Goal: Find contact information: Find contact information

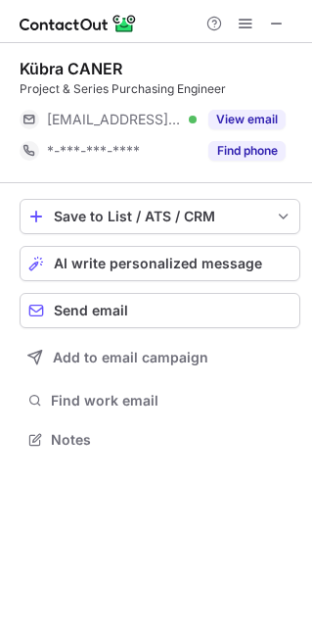
scroll to position [10, 10]
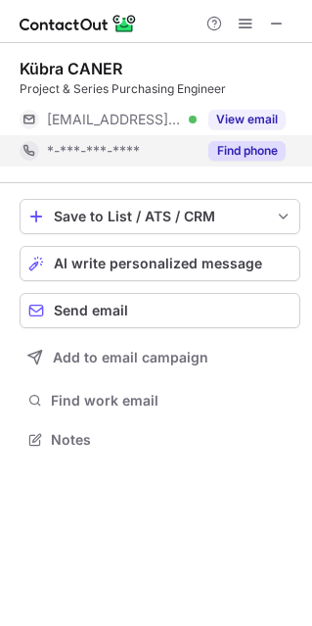
click at [254, 159] on button "Find phone" at bounding box center [247, 151] width 77 height 20
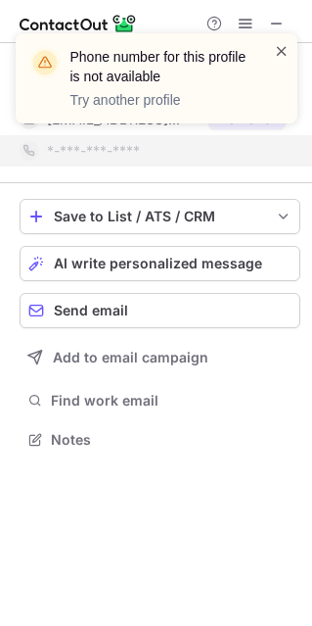
click at [282, 41] on span at bounding box center [282, 51] width 16 height 20
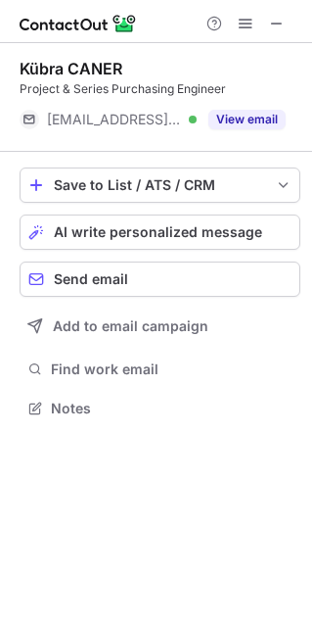
click at [237, 124] on button "View email" at bounding box center [247, 120] width 77 height 20
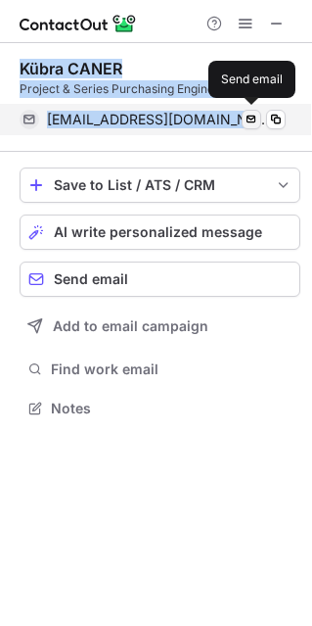
drag, startPoint x: 17, startPoint y: 65, endPoint x: 258, endPoint y: 117, distance: 246.4
click at [258, 117] on div "Kübra CANER Project & Series Purchasing Engineer kubra.caner@aygersan.com Verif…" at bounding box center [156, 240] width 312 height 395
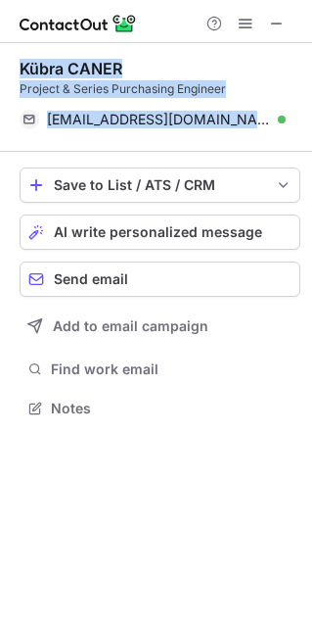
copy div "Kübra CANER Project & Series Purchasing Engineer kubra.caner@aygersan.com Verif…"
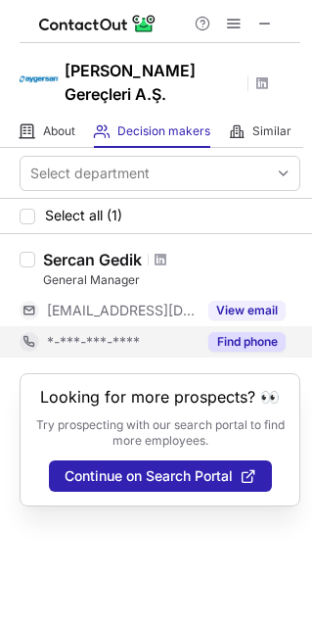
click at [213, 340] on button "Find phone" at bounding box center [247, 342] width 77 height 20
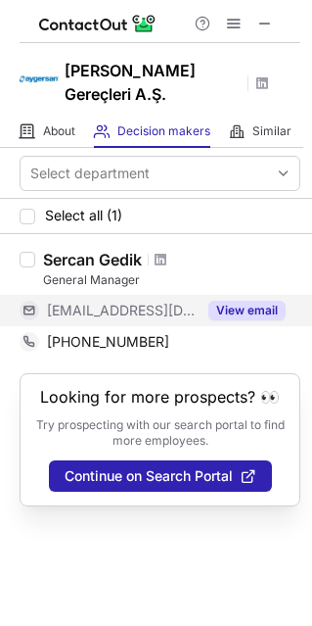
click at [233, 312] on button "View email" at bounding box center [247, 311] width 77 height 20
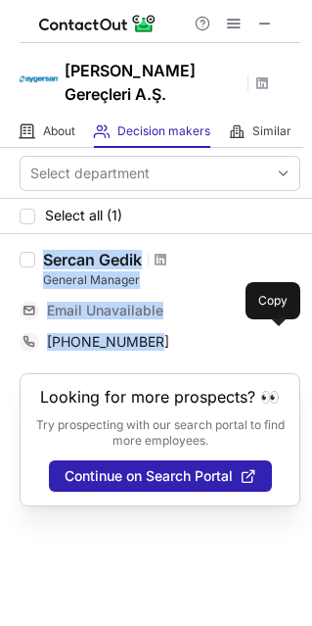
drag, startPoint x: 42, startPoint y: 260, endPoint x: 127, endPoint y: 316, distance: 102.4
click at [164, 335] on div "Sercan Gedik General Manager Email Unavailable Email address +905416829102 Copy" at bounding box center [167, 304] width 265 height 108
copy div "Sercan Gedik General Manager Email Unavailable Email address +905416829102"
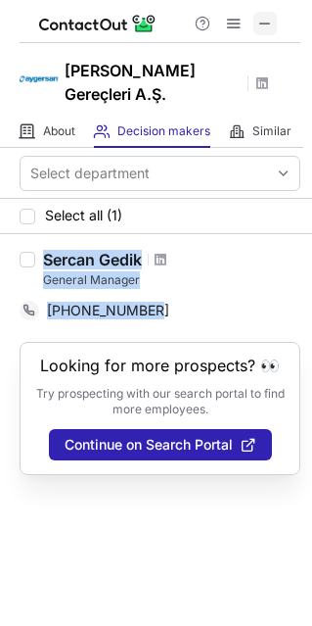
click at [266, 22] on span at bounding box center [266, 24] width 16 height 16
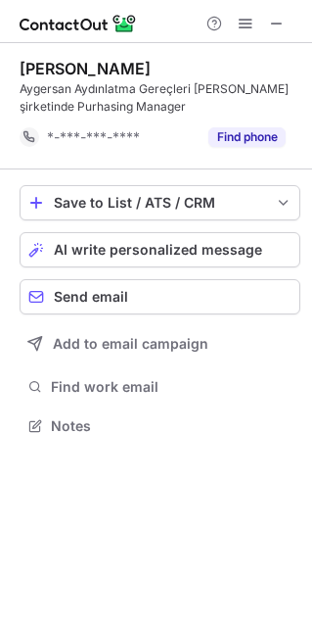
scroll to position [10, 10]
click at [276, 17] on span at bounding box center [277, 24] width 16 height 16
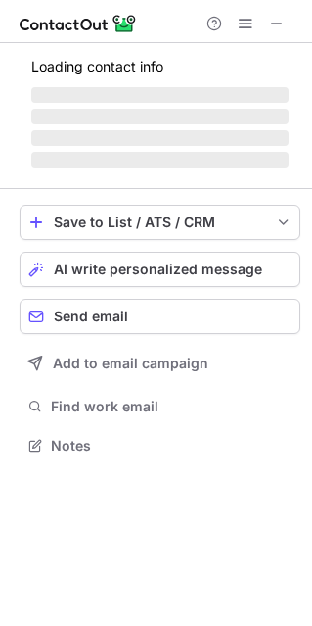
scroll to position [443, 311]
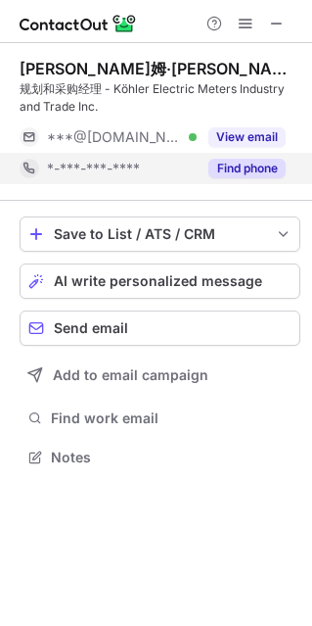
click at [213, 168] on button "Find phone" at bounding box center [247, 169] width 77 height 20
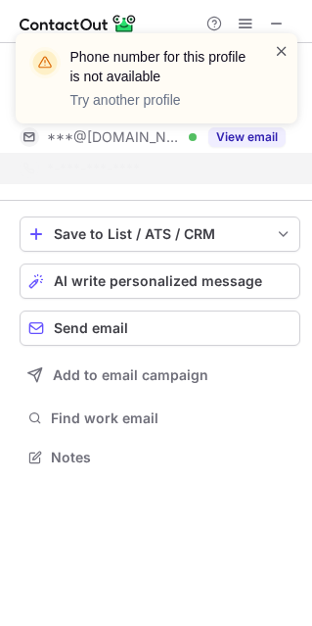
click at [282, 50] on span at bounding box center [282, 51] width 16 height 20
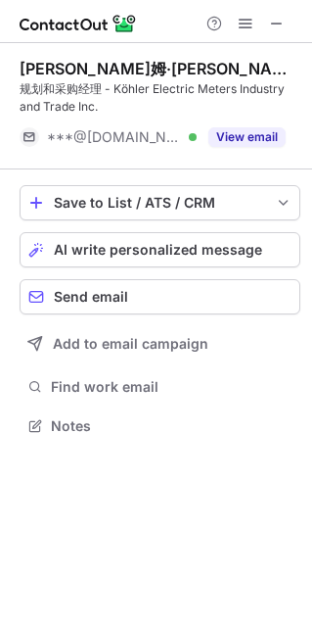
scroll to position [10, 10]
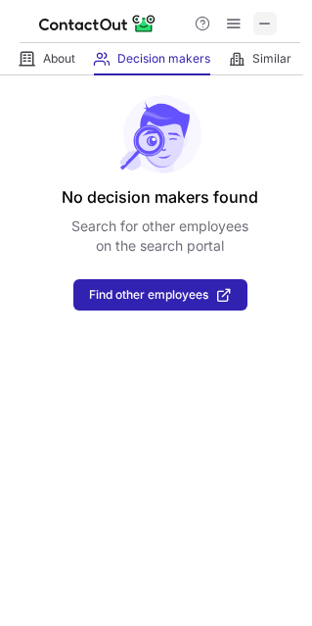
click at [264, 22] on span at bounding box center [266, 24] width 16 height 16
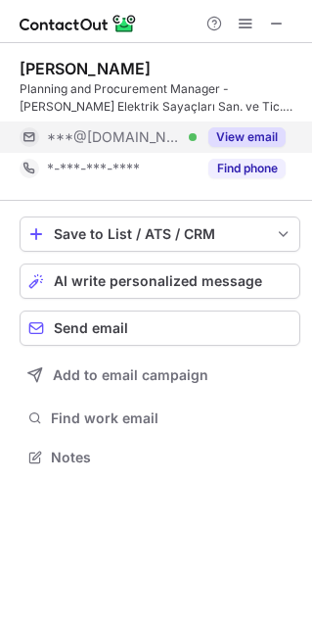
scroll to position [443, 311]
click at [228, 136] on button "View email" at bounding box center [247, 137] width 77 height 20
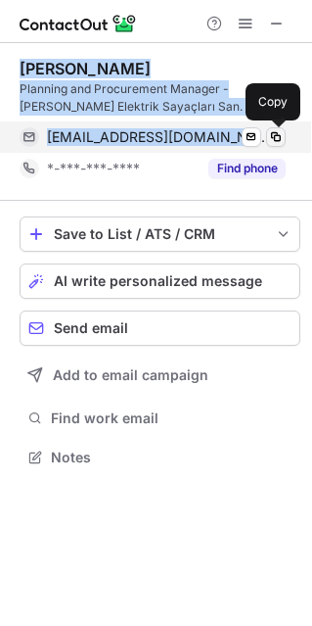
drag, startPoint x: 16, startPoint y: 70, endPoint x: 281, endPoint y: 144, distance: 275.6
click at [281, 144] on div "[PERSON_NAME] Planning and Procurement Manager - [PERSON_NAME] Elektrik Sayaçla…" at bounding box center [156, 265] width 312 height 444
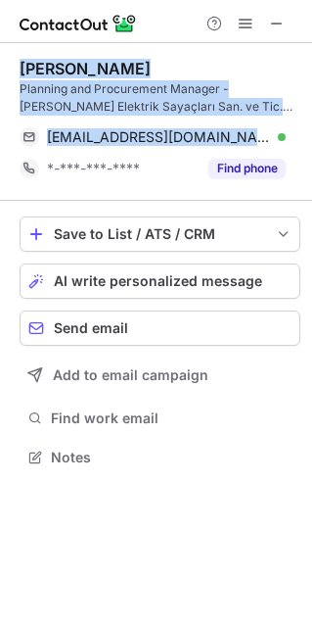
copy div "[PERSON_NAME] Planning and Procurement Manager - [PERSON_NAME] Elektrik Sayaçla…"
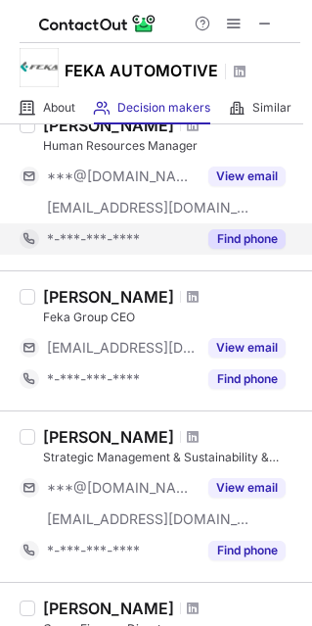
scroll to position [217, 0]
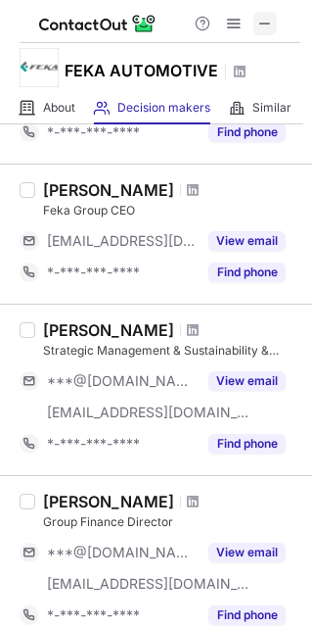
click at [260, 26] on span at bounding box center [266, 24] width 16 height 16
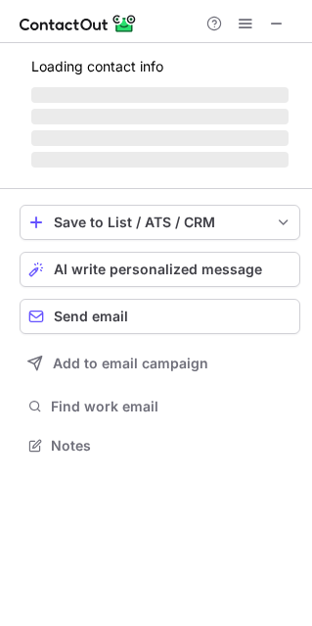
scroll to position [434, 311]
click at [261, 24] on div at bounding box center [246, 24] width 94 height 24
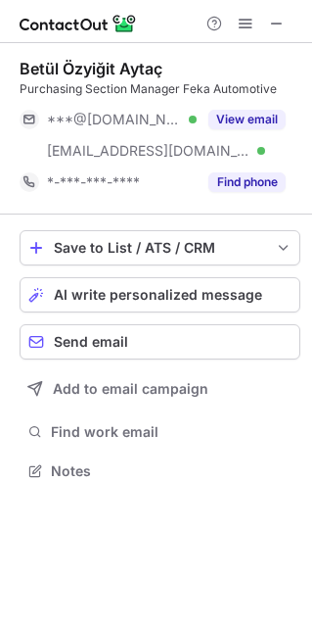
scroll to position [456, 311]
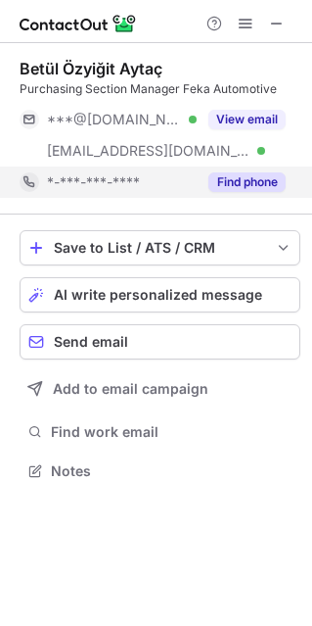
click at [244, 187] on button "Find phone" at bounding box center [247, 182] width 77 height 20
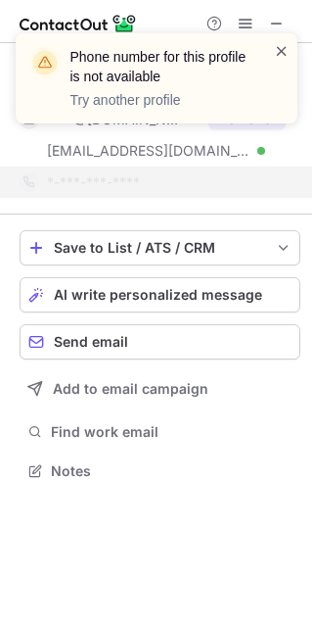
click at [281, 57] on span at bounding box center [282, 51] width 16 height 20
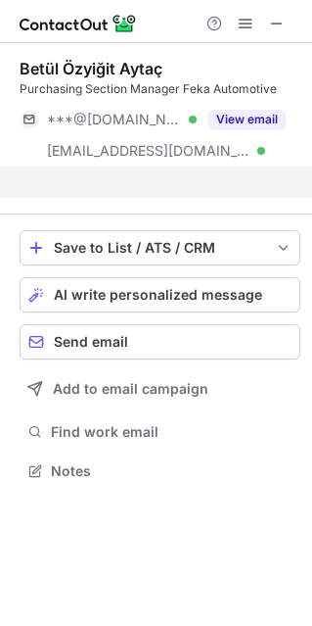
scroll to position [425, 311]
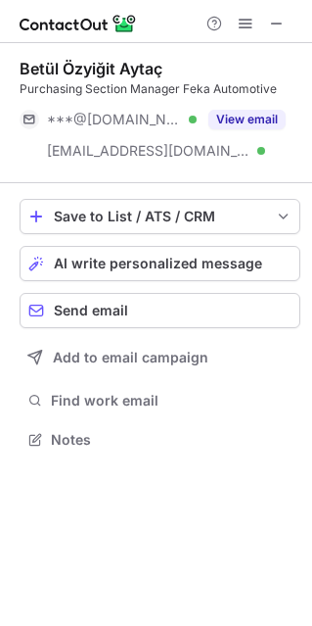
click at [263, 33] on div "Phone number for this profile is not available Try another profile" at bounding box center [157, 33] width 282 height 0
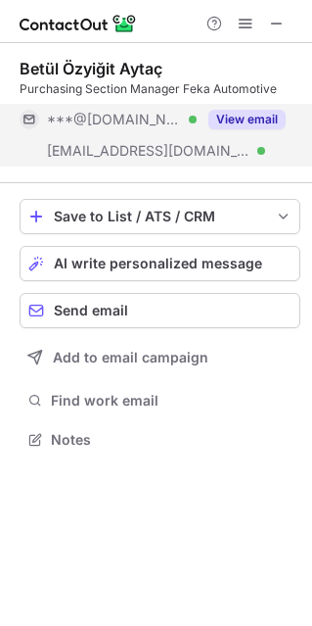
click at [245, 120] on button "View email" at bounding box center [247, 120] width 77 height 20
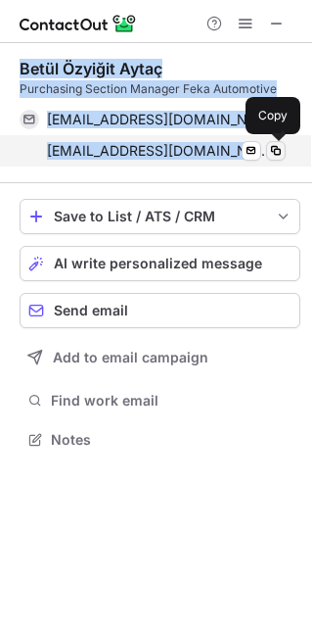
drag, startPoint x: 18, startPoint y: 62, endPoint x: 272, endPoint y: 148, distance: 268.8
click at [272, 148] on div "Betül Özyiğit Aytaç Purchasing Section Manager Feka Automotive [EMAIL_ADDRESS][…" at bounding box center [156, 256] width 312 height 426
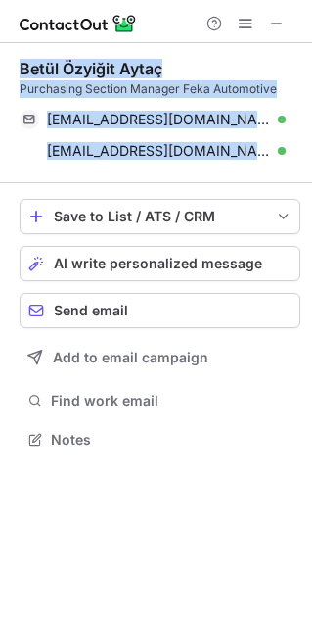
copy div "Betül Özyiğit Aytaç Purchasing Section Manager Feka Automotive [EMAIL_ADDRESS][…"
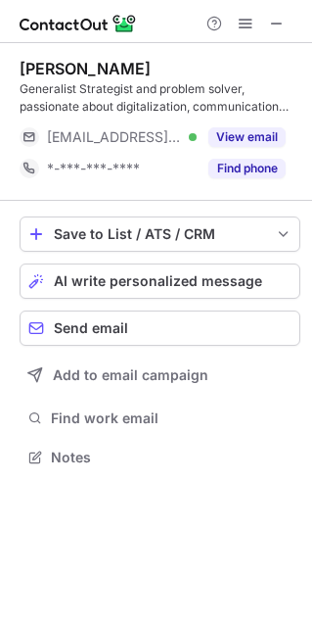
scroll to position [443, 311]
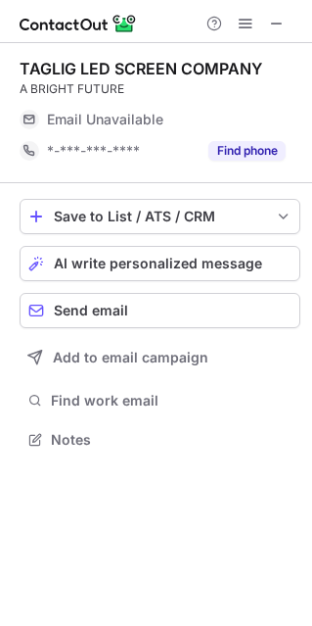
scroll to position [10, 10]
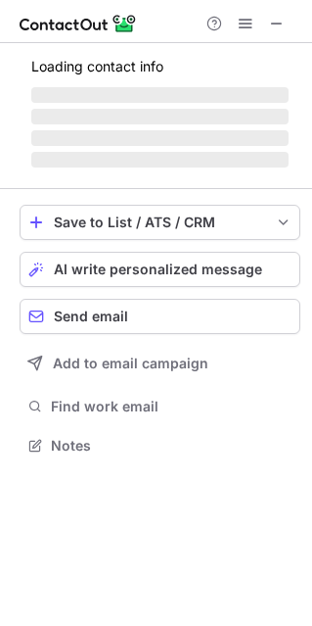
scroll to position [443, 311]
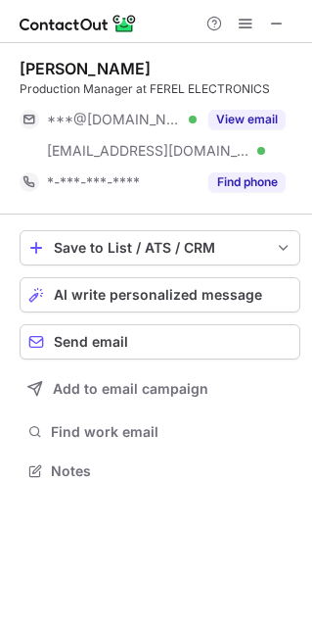
scroll to position [456, 311]
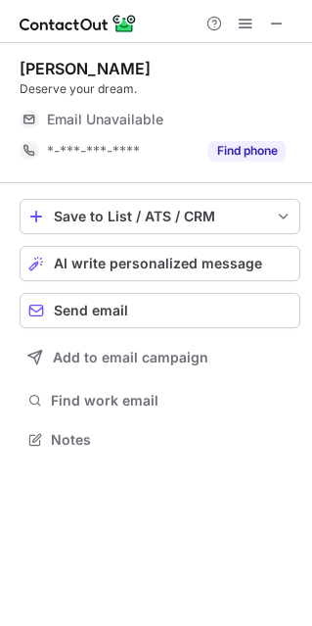
scroll to position [425, 311]
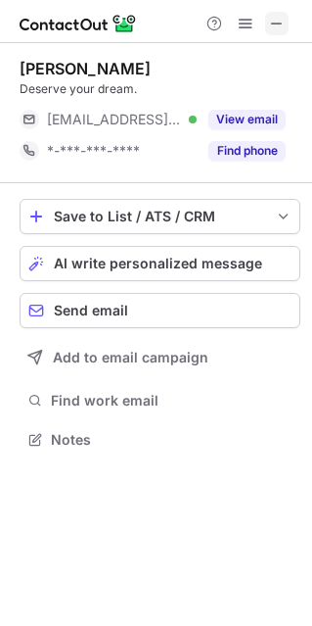
click at [279, 25] on span at bounding box center [277, 24] width 16 height 16
